Goal: Task Accomplishment & Management: Use online tool/utility

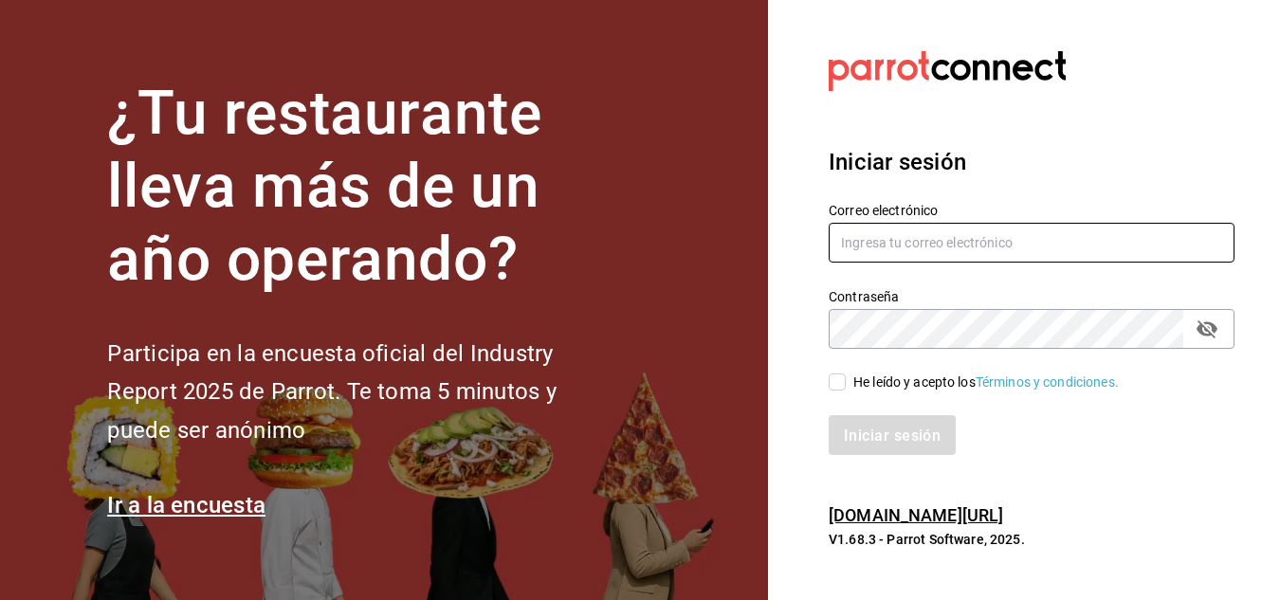
type input "[EMAIL_ADDRESS][DOMAIN_NAME]"
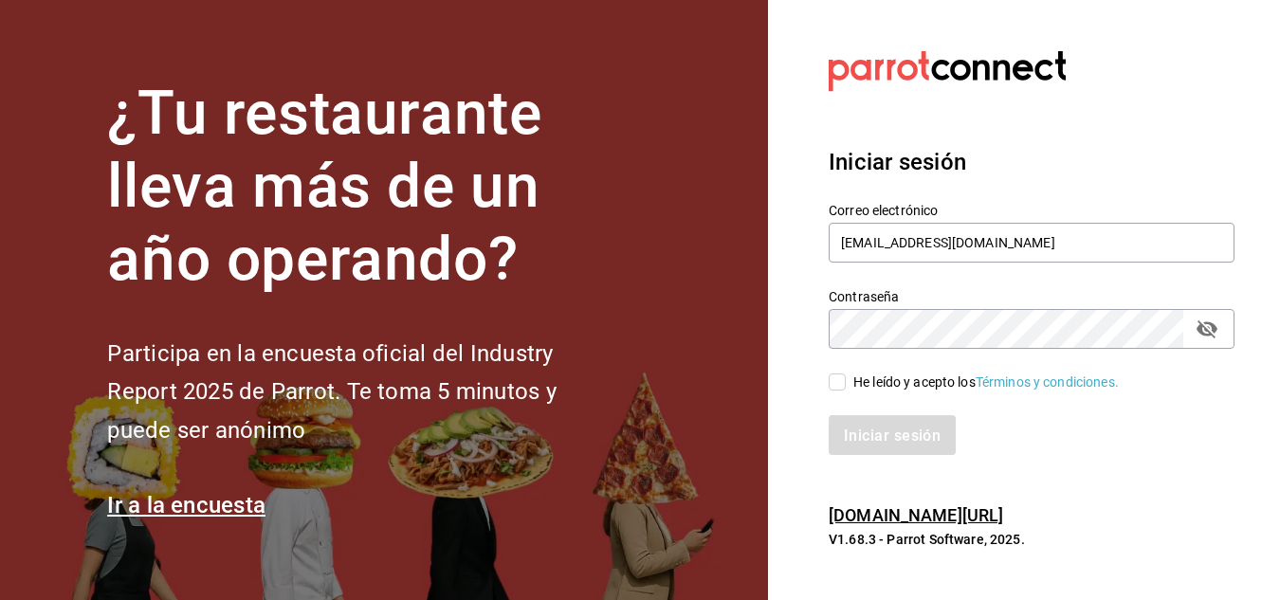
click at [836, 386] on input "He leído y acepto los Términos y condiciones." at bounding box center [837, 382] width 17 height 17
checkbox input "true"
click at [858, 430] on font "Iniciar sesión" at bounding box center [893, 435] width 97 height 18
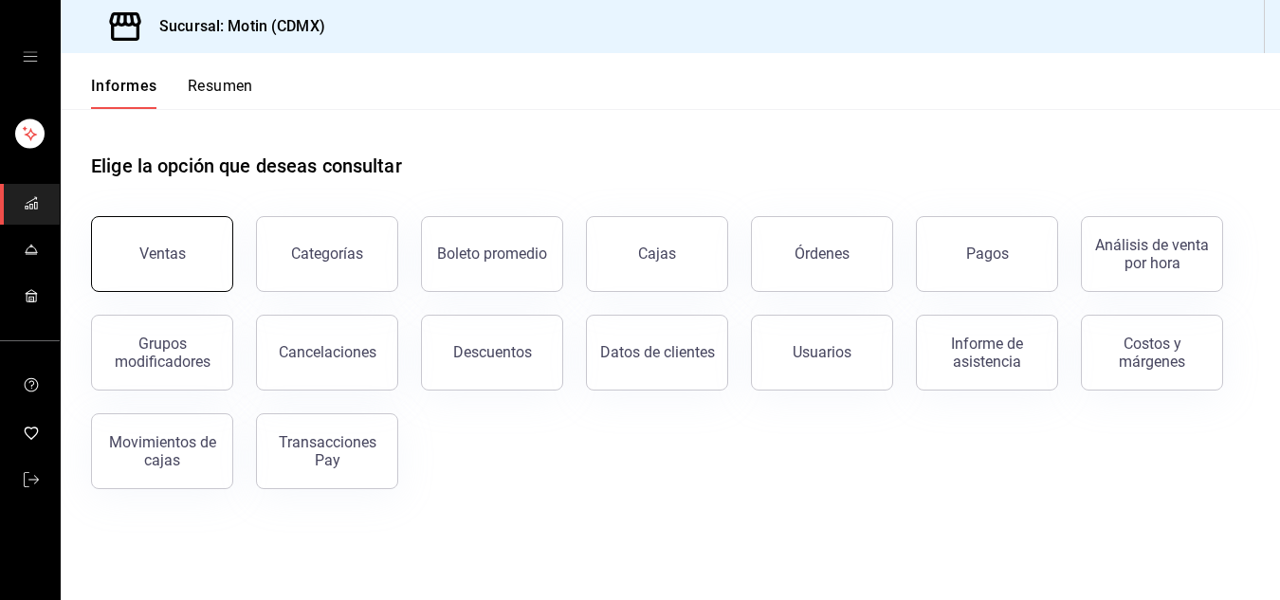
click at [199, 256] on button "Ventas" at bounding box center [162, 254] width 142 height 76
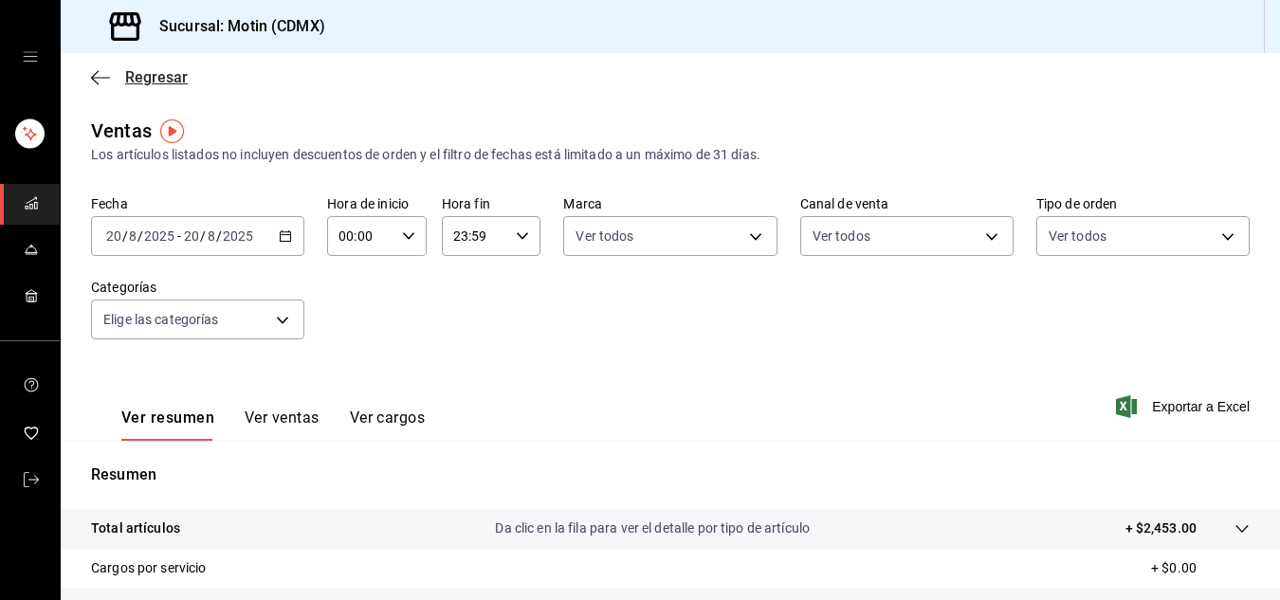
click at [98, 74] on icon "button" at bounding box center [100, 77] width 19 height 17
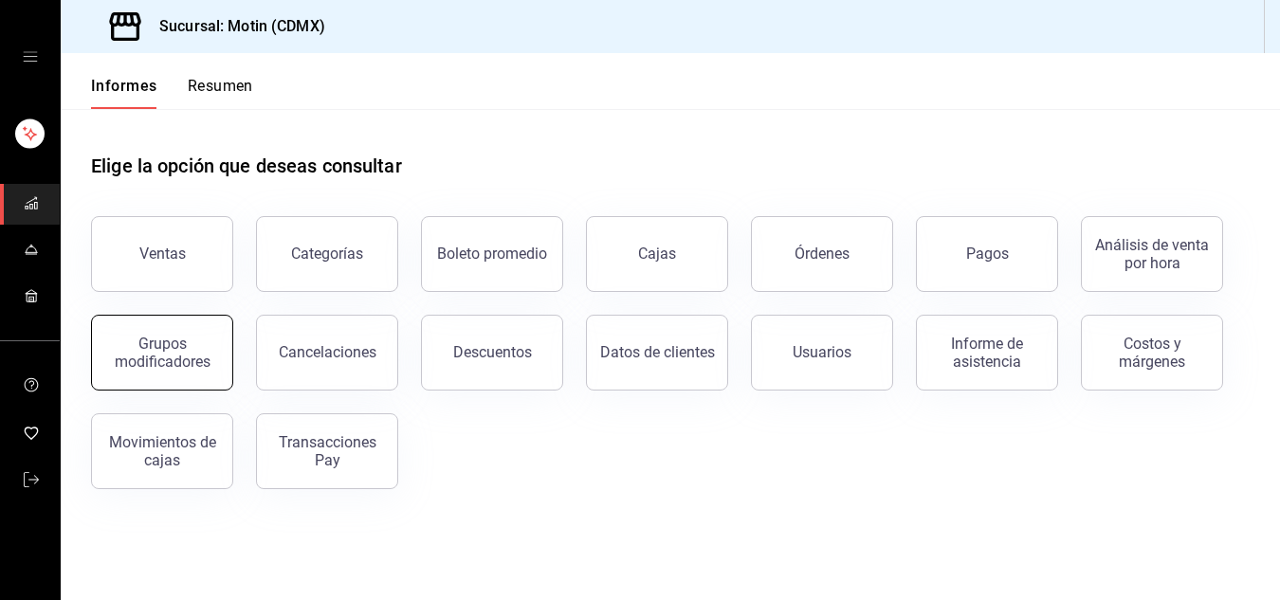
click at [185, 358] on font "Grupos modificadores" at bounding box center [163, 353] width 96 height 36
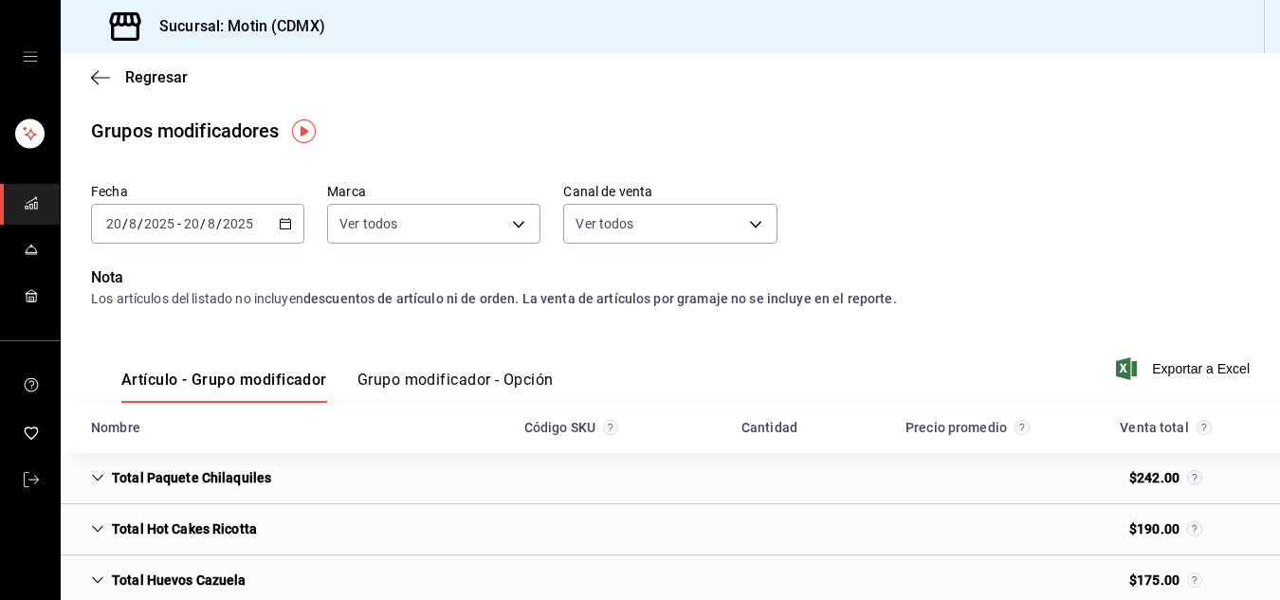
click at [284, 220] on \(Stroke\) "button" at bounding box center [285, 224] width 11 height 10
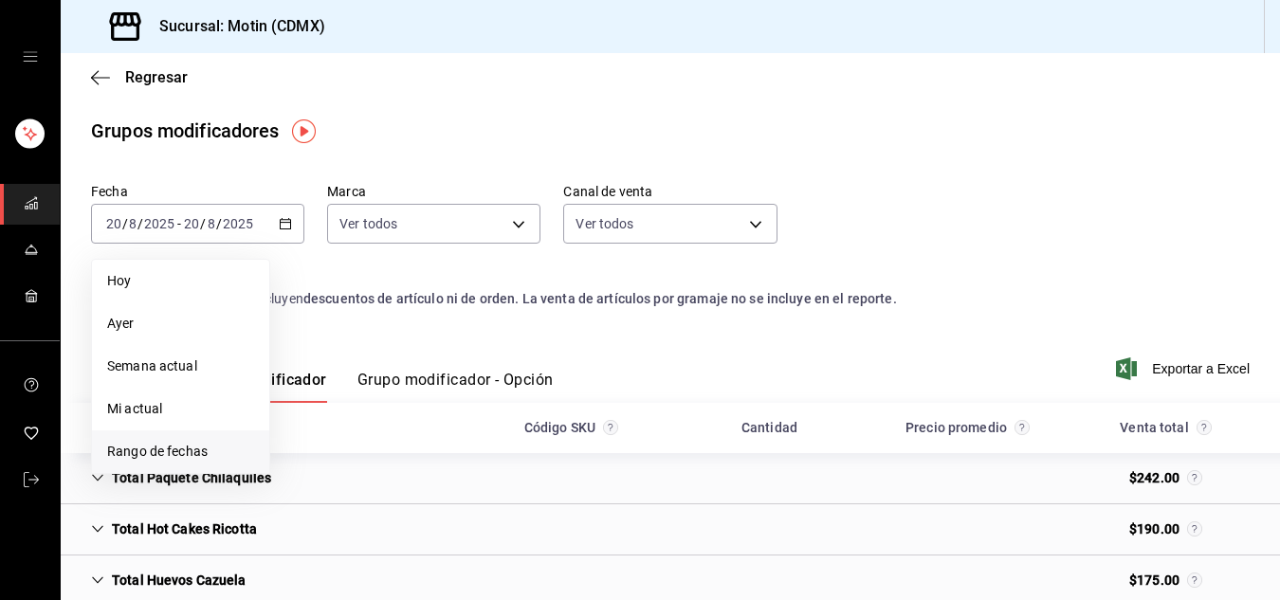
click at [161, 450] on font "Rango de fechas" at bounding box center [157, 451] width 100 height 15
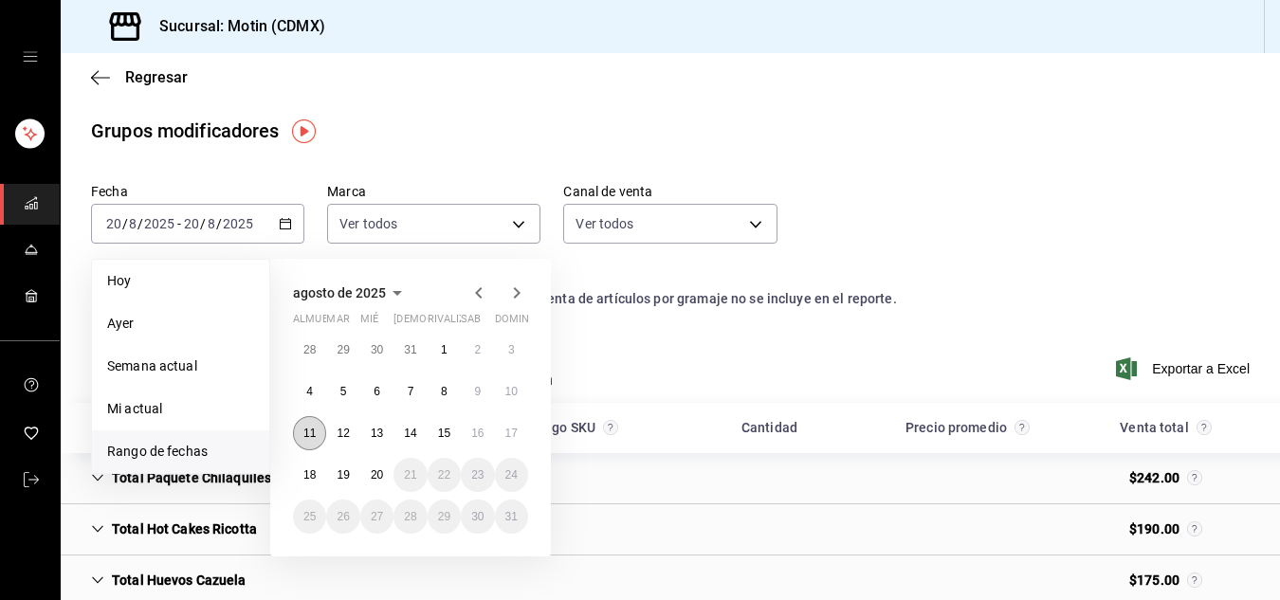
click at [305, 432] on font "11" at bounding box center [309, 433] width 12 height 13
click at [511, 433] on font "17" at bounding box center [511, 433] width 12 height 13
